Goal: Check status: Check status

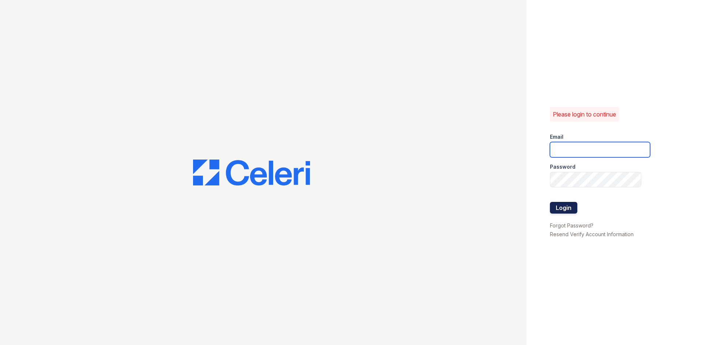
type input "[EMAIL_ADDRESS][DOMAIN_NAME]"
click at [569, 212] on button "Login" at bounding box center [563, 208] width 27 height 12
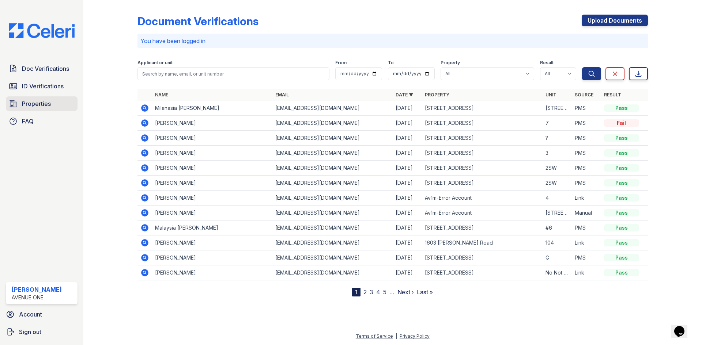
click at [56, 103] on link "Properties" at bounding box center [42, 103] width 72 height 15
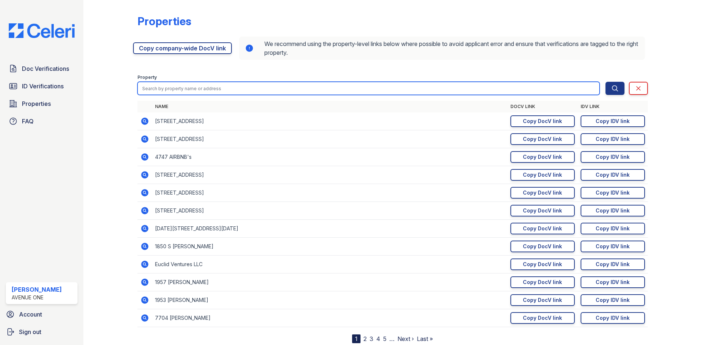
click at [221, 90] on input "search" at bounding box center [368, 88] width 462 height 13
type input "1603"
click at [605, 82] on button "Search" at bounding box center [614, 88] width 19 height 13
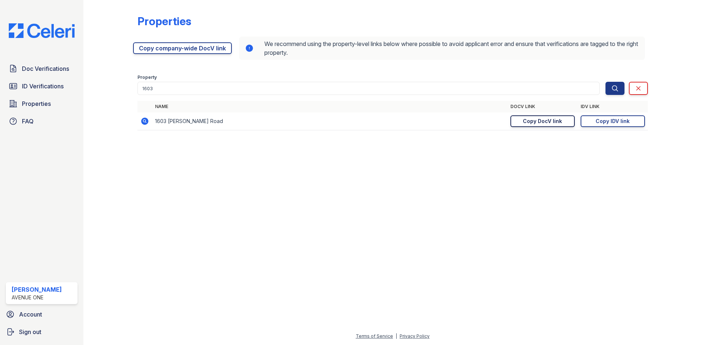
click at [542, 120] on div "Copy DocV link" at bounding box center [542, 121] width 39 height 7
click at [613, 124] on div "Copy IDV link" at bounding box center [612, 121] width 34 height 7
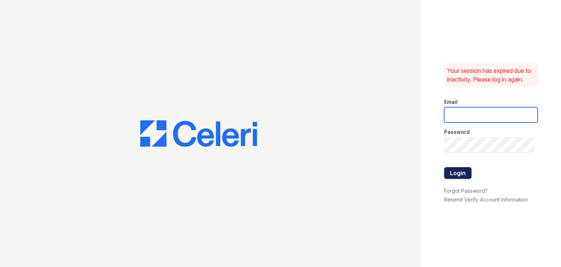
type input "[EMAIL_ADDRESS][DOMAIN_NAME]"
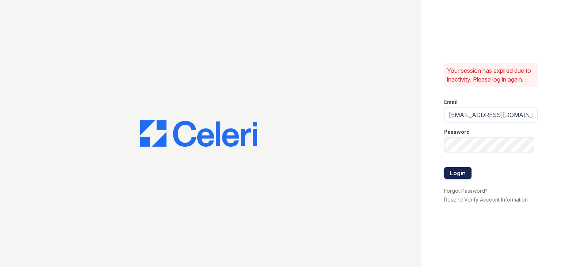
click at [456, 168] on button "Login" at bounding box center [457, 173] width 27 height 12
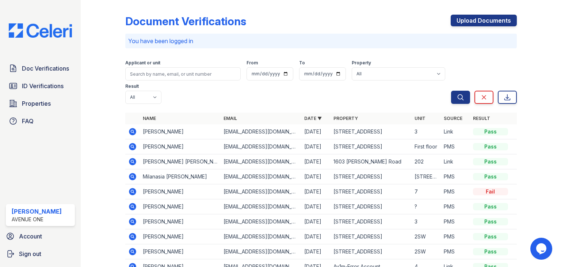
click at [132, 160] on icon at bounding box center [132, 161] width 9 height 9
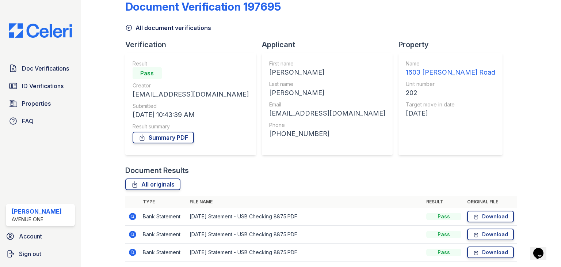
scroll to position [14, 0]
click at [489, 218] on link "Download" at bounding box center [490, 217] width 47 height 12
click at [490, 233] on link "Download" at bounding box center [490, 235] width 47 height 12
click at [488, 256] on link "Download" at bounding box center [490, 253] width 47 height 12
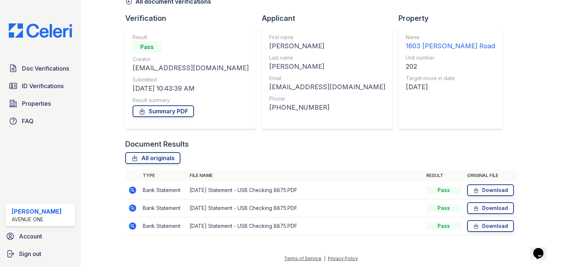
scroll to position [0, 0]
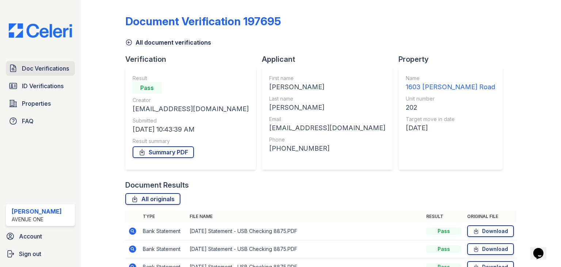
click at [32, 72] on span "Doc Verifications" at bounding box center [45, 68] width 47 height 9
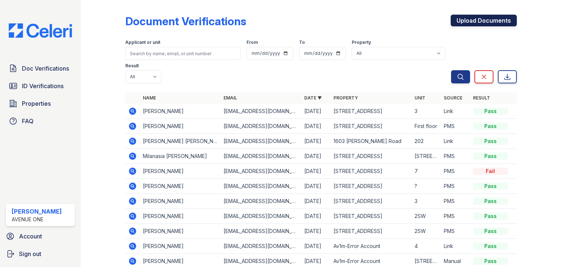
click at [477, 18] on link "Upload Documents" at bounding box center [484, 21] width 66 height 12
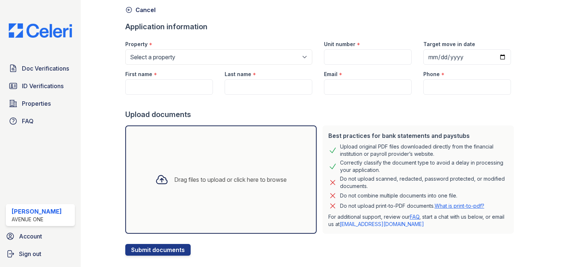
scroll to position [46, 0]
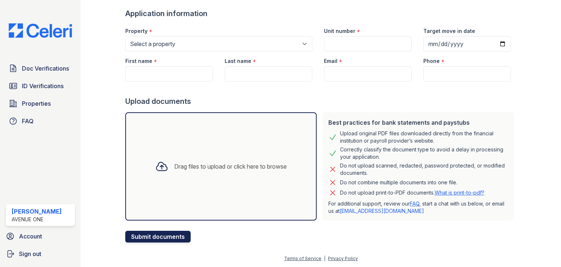
click at [177, 235] on button "Submit documents" at bounding box center [157, 237] width 65 height 12
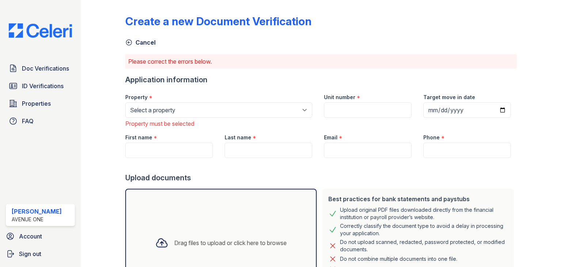
scroll to position [76, 0]
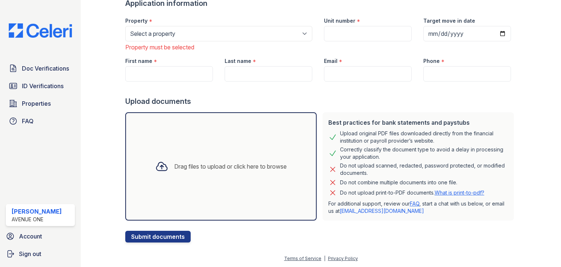
click at [231, 196] on div "Drag files to upload or click here to browse" at bounding box center [221, 166] width 192 height 108
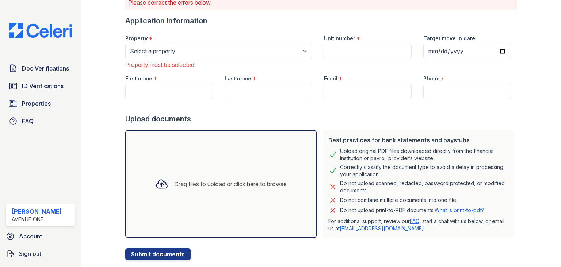
scroll to position [66, 0]
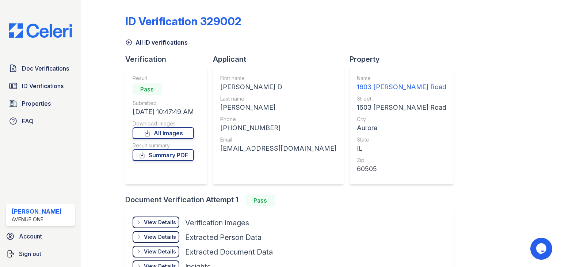
scroll to position [49, 0]
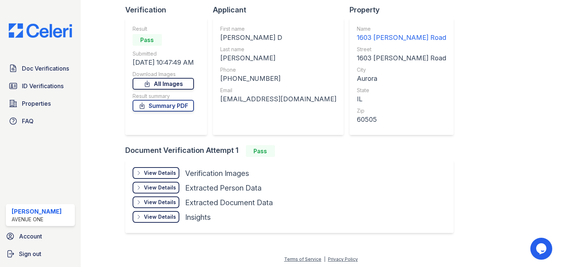
click at [169, 88] on link "All Images" at bounding box center [163, 84] width 61 height 12
click at [191, 106] on link "Summary PDF" at bounding box center [163, 106] width 61 height 12
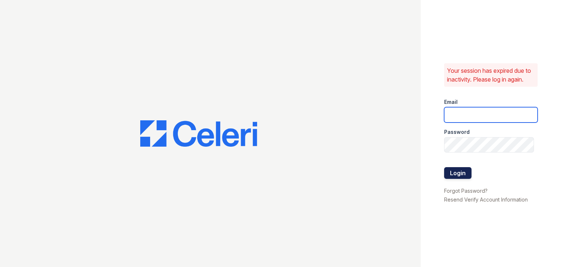
type input "[EMAIL_ADDRESS][DOMAIN_NAME]"
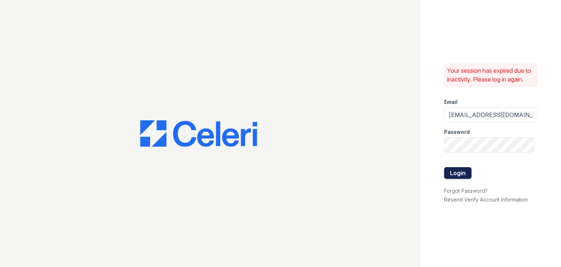
click at [464, 175] on button "Login" at bounding box center [457, 173] width 27 height 12
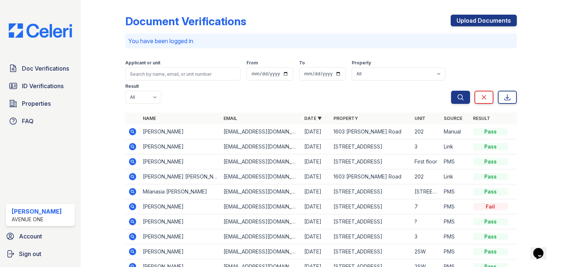
click at [136, 132] on icon at bounding box center [132, 131] width 7 height 7
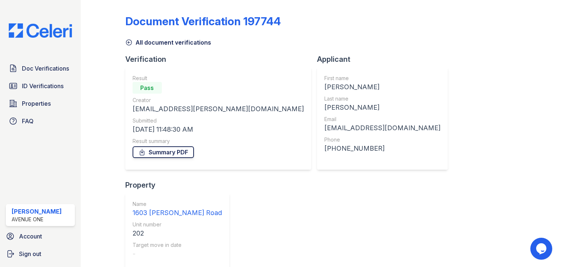
click at [156, 150] on link "Summary PDF" at bounding box center [163, 152] width 61 height 12
click at [183, 149] on link "Summary PDF" at bounding box center [163, 152] width 61 height 12
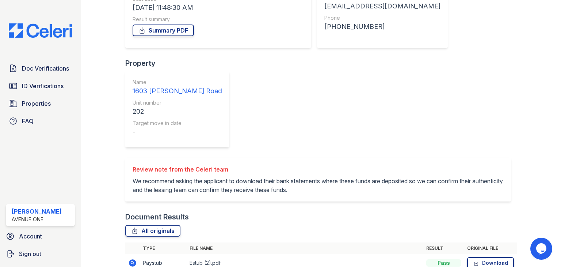
scroll to position [11, 0]
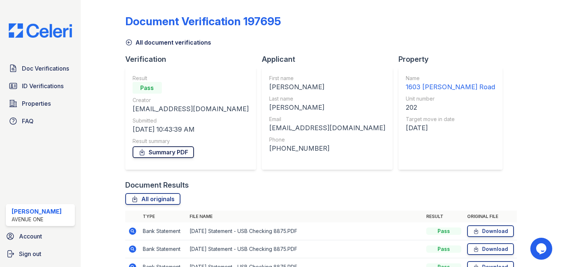
click at [174, 153] on link "Summary PDF" at bounding box center [163, 152] width 61 height 12
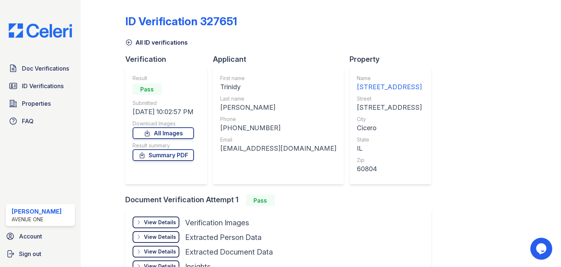
click at [253, 147] on div "[EMAIL_ADDRESS][DOMAIN_NAME]" at bounding box center [278, 148] width 116 height 10
click at [253, 147] on div "twol30028@gmail.com" at bounding box center [278, 148] width 116 height 10
copy div "twol30028@gmail.com"
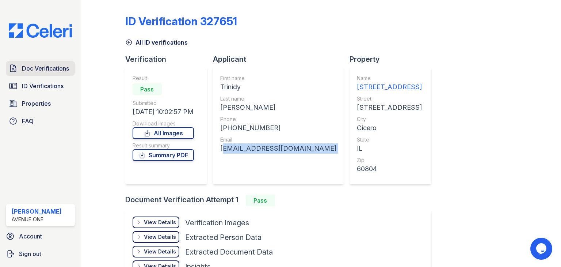
click at [60, 69] on span "Doc Verifications" at bounding box center [45, 68] width 47 height 9
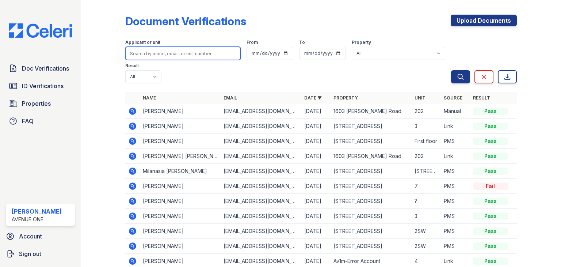
paste input "twol30028@gmail.com"
type input "twol30028@gmail.com"
click at [451, 70] on button "Search" at bounding box center [460, 76] width 19 height 13
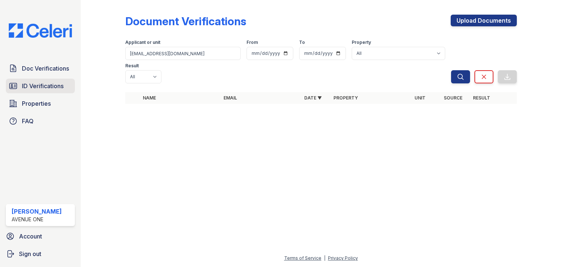
click at [55, 86] on span "ID Verifications" at bounding box center [43, 85] width 42 height 9
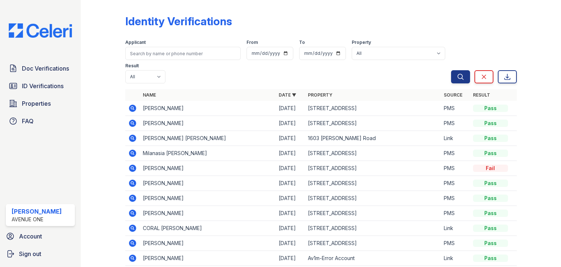
click at [132, 239] on icon at bounding box center [132, 242] width 7 height 7
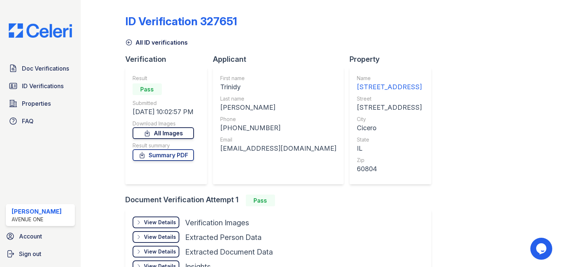
click at [181, 136] on link "All Images" at bounding box center [163, 133] width 61 height 12
click at [180, 159] on link "Summary PDF" at bounding box center [163, 155] width 61 height 12
click at [163, 158] on link "Summary PDF" at bounding box center [163, 155] width 61 height 12
click at [173, 130] on link "All Images" at bounding box center [163, 133] width 61 height 12
